Goal: Transaction & Acquisition: Purchase product/service

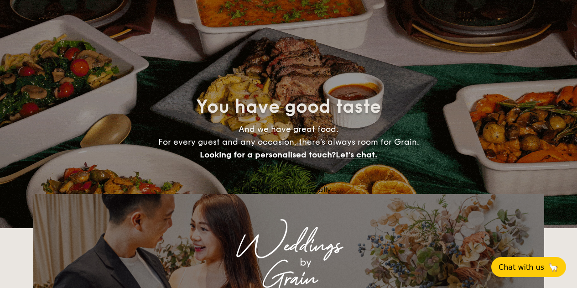
select select
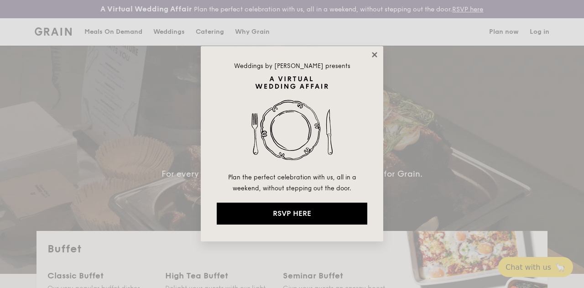
click at [375, 53] on icon at bounding box center [374, 55] width 8 height 8
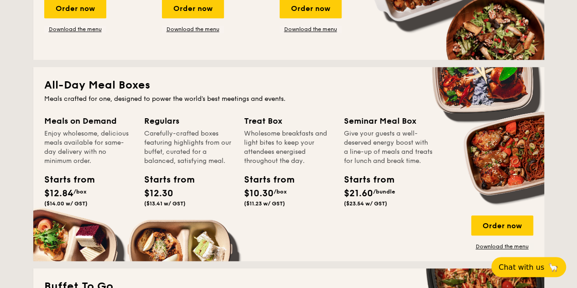
scroll to position [410, 0]
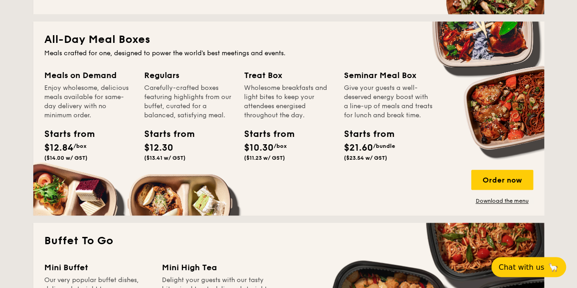
click at [201, 155] on div "Starts from $12.30 ($13.41 w/ GST)" at bounding box center [188, 145] width 96 height 37
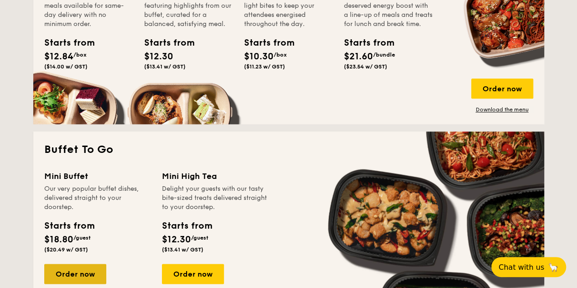
click at [67, 280] on div "Order now" at bounding box center [75, 274] width 62 height 20
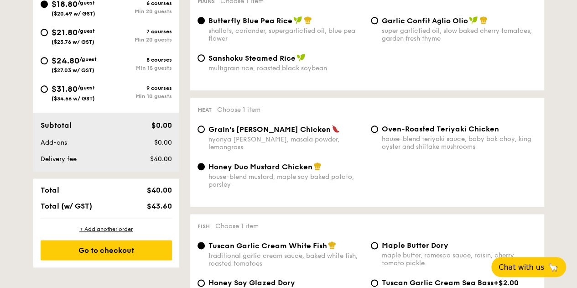
scroll to position [274, 0]
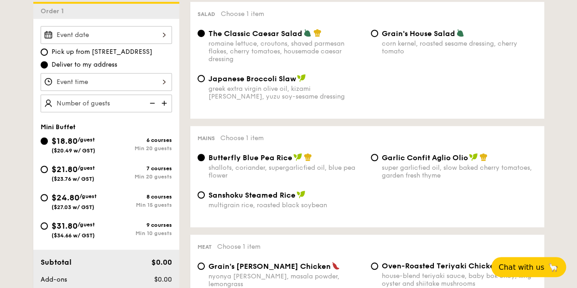
click at [60, 202] on span "$24.80" at bounding box center [66, 197] width 28 height 10
click at [48, 201] on input "$24.80 /guest ($27.03 w/ GST) 8 courses Min 15 guests" at bounding box center [44, 197] width 7 height 7
radio input "true"
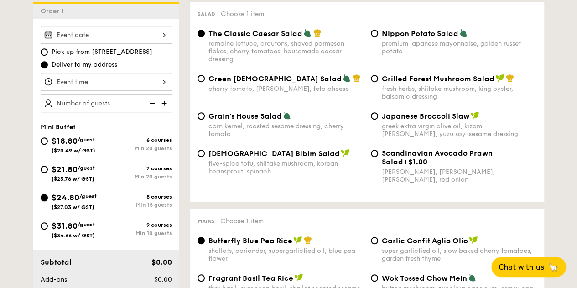
radio input "true"
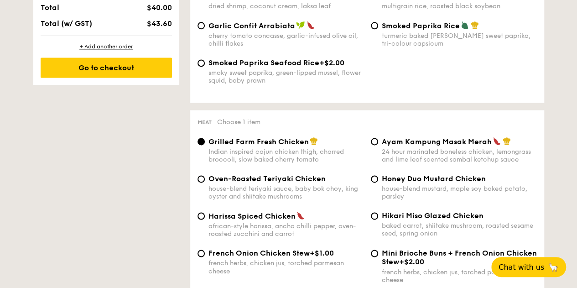
scroll to position [684, 0]
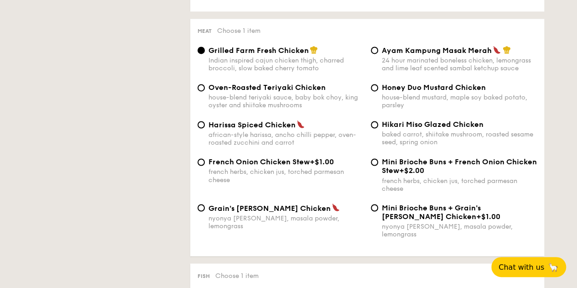
click at [323, 146] on div "african-style harissa, ancho chilli pepper, oven-roasted zucchini and carrot" at bounding box center [285, 139] width 155 height 16
click at [205, 128] on input "Harissa Spiced Chicken african-style harissa, ancho chilli pepper, oven-roasted…" at bounding box center [200, 124] width 7 height 7
radio input "true"
click at [389, 55] on span "Ayam Kampung Masak Merah" at bounding box center [437, 50] width 110 height 9
click at [378, 54] on input "Ayam Kampung Masak Merah 24 hour marinated boneless chicken, lemongrass and lim…" at bounding box center [374, 50] width 7 height 7
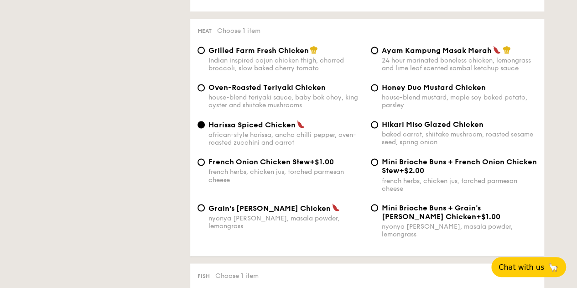
radio input "true"
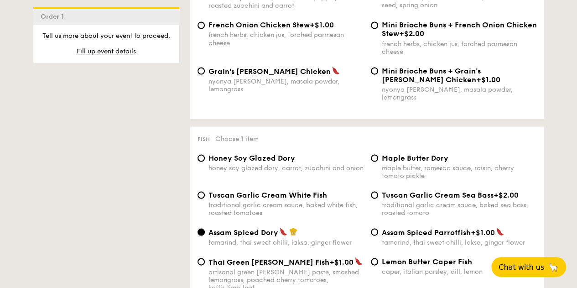
scroll to position [957, 0]
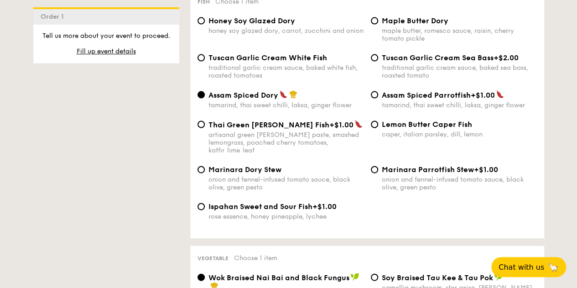
click at [213, 25] on span "Honey Soy Glazed Dory" at bounding box center [251, 20] width 87 height 9
click at [205, 25] on input "Honey Soy Glazed Dory honey soy glazed dory, carrot, zucchini and onion" at bounding box center [200, 20] width 7 height 7
radio input "true"
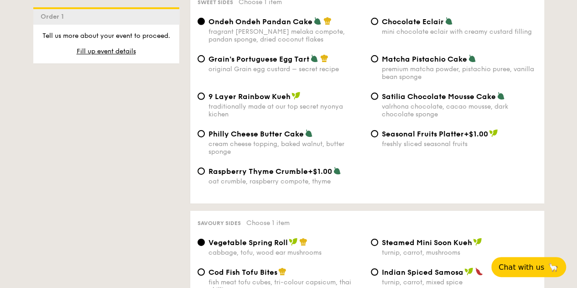
scroll to position [1504, 0]
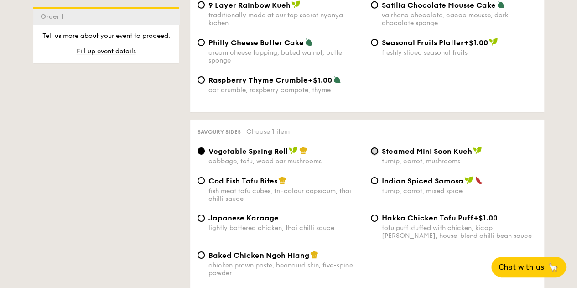
click at [377, 151] on input "Steamed Mini Soon Kueh turnip, carrot, mushrooms" at bounding box center [374, 150] width 7 height 7
radio input "true"
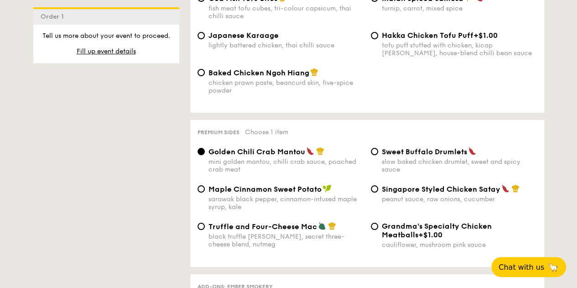
scroll to position [1778, 0]
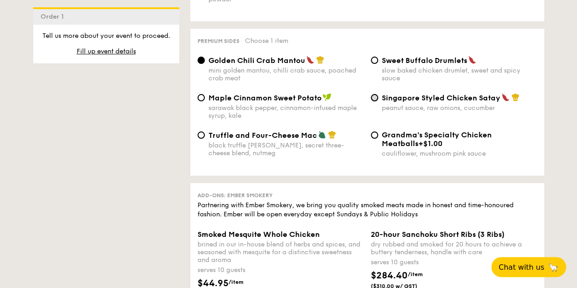
click at [373, 101] on input "Singapore Styled Chicken Satay peanut sauce, raw onions, cucumber" at bounding box center [374, 97] width 7 height 7
radio input "true"
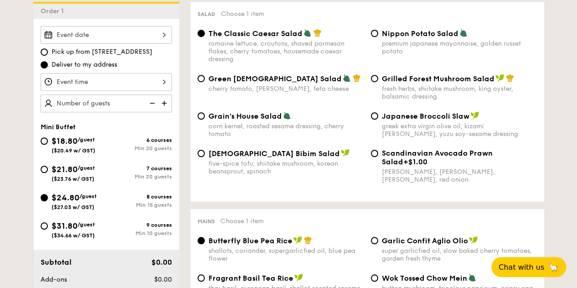
scroll to position [182, 0]
